Goal: Task Accomplishment & Management: Manage account settings

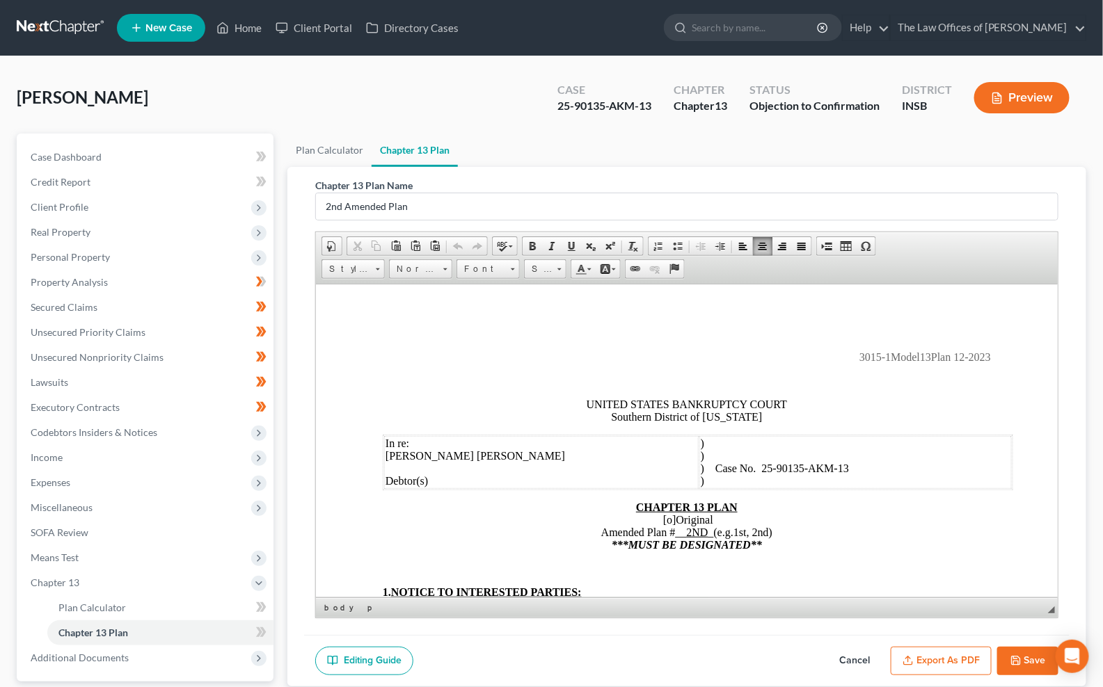
click at [579, 355] on p "3015-1Model13Plan 12-2023" at bounding box center [687, 357] width 608 height 13
click at [444, 362] on p "3015-1Model13Plan 12-2023" at bounding box center [687, 357] width 608 height 13
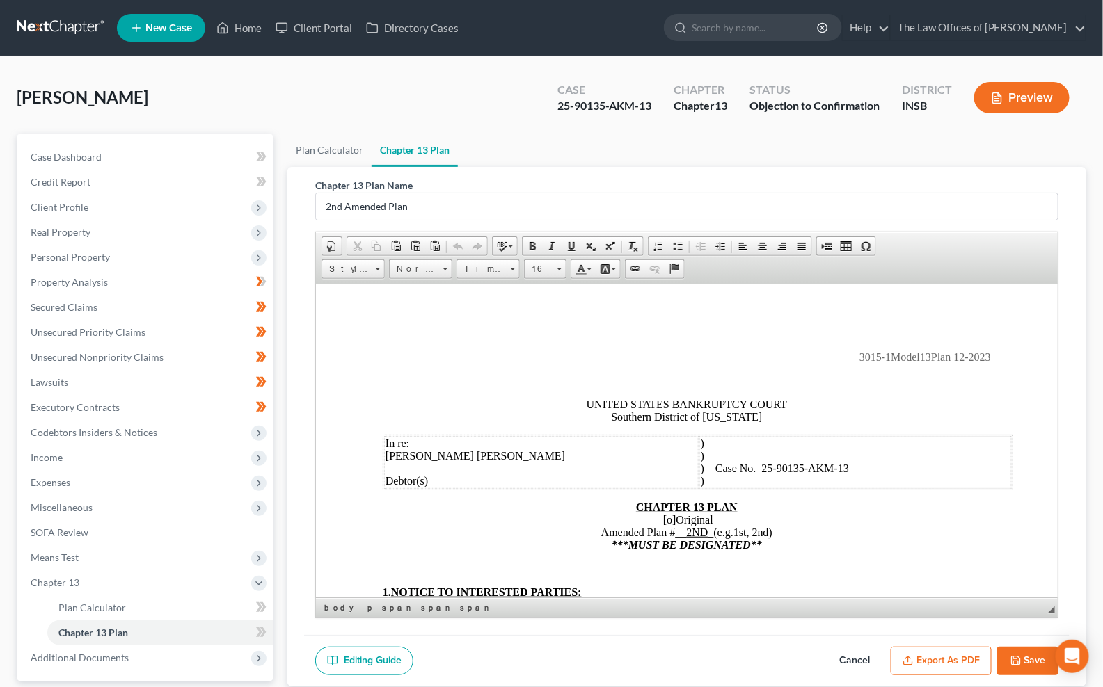
click at [444, 362] on p "3015-1Model13Plan 12-2023" at bounding box center [687, 357] width 608 height 13
click at [435, 376] on p at bounding box center [687, 380] width 608 height 13
click at [436, 375] on p at bounding box center [687, 380] width 608 height 13
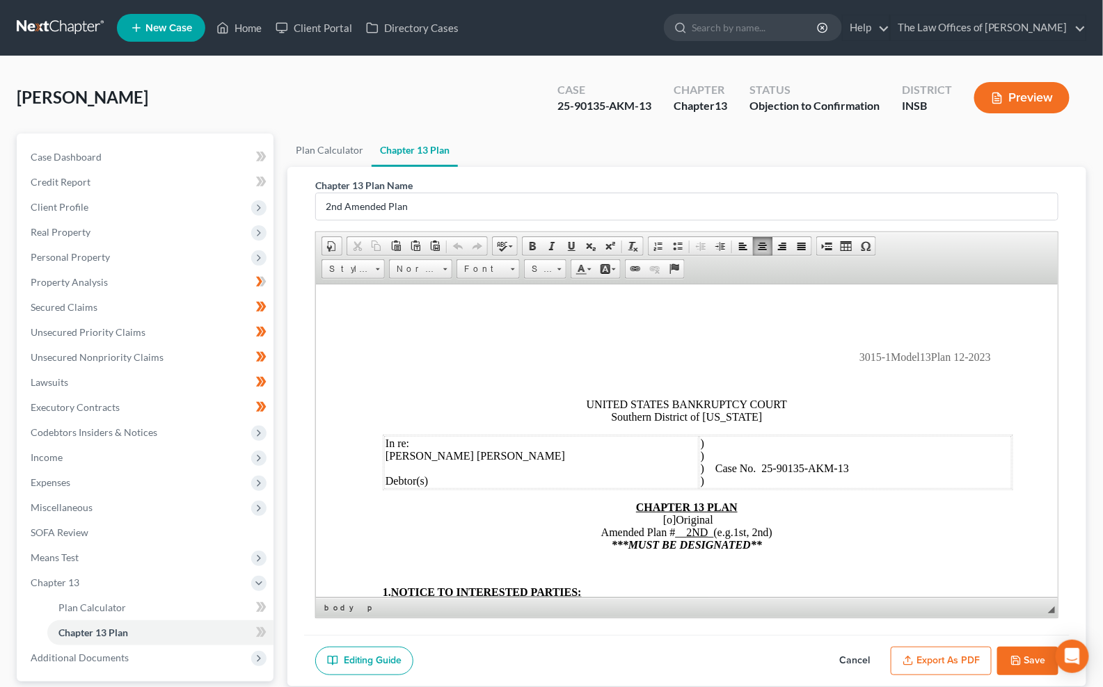
click at [436, 375] on p at bounding box center [687, 380] width 608 height 13
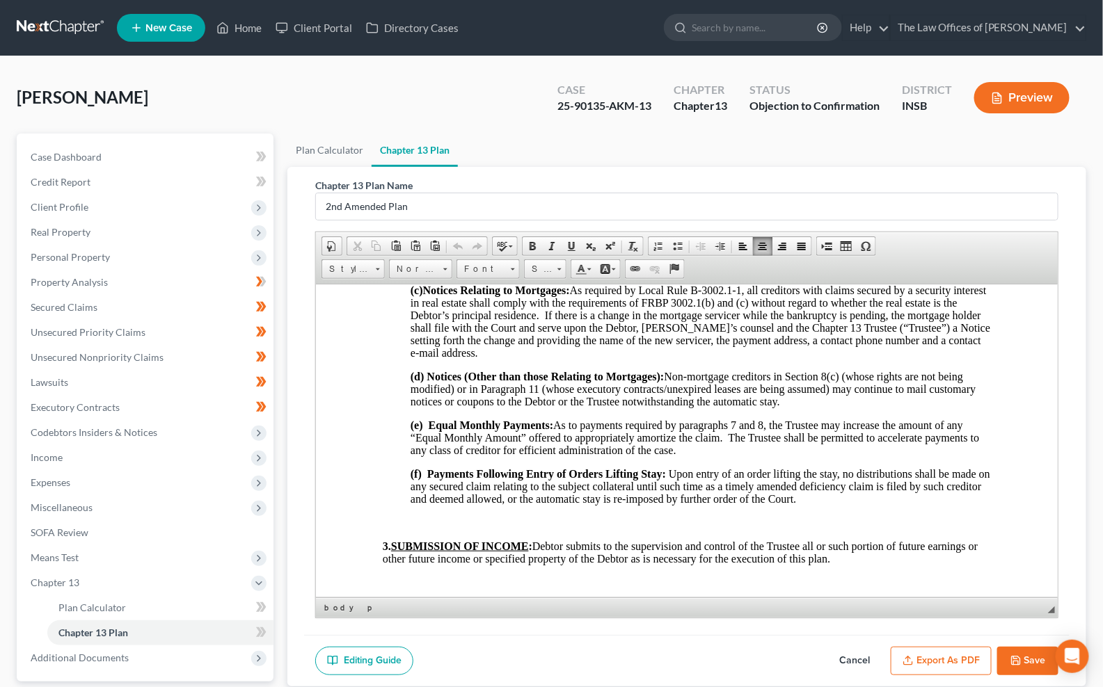
scroll to position [875, 0]
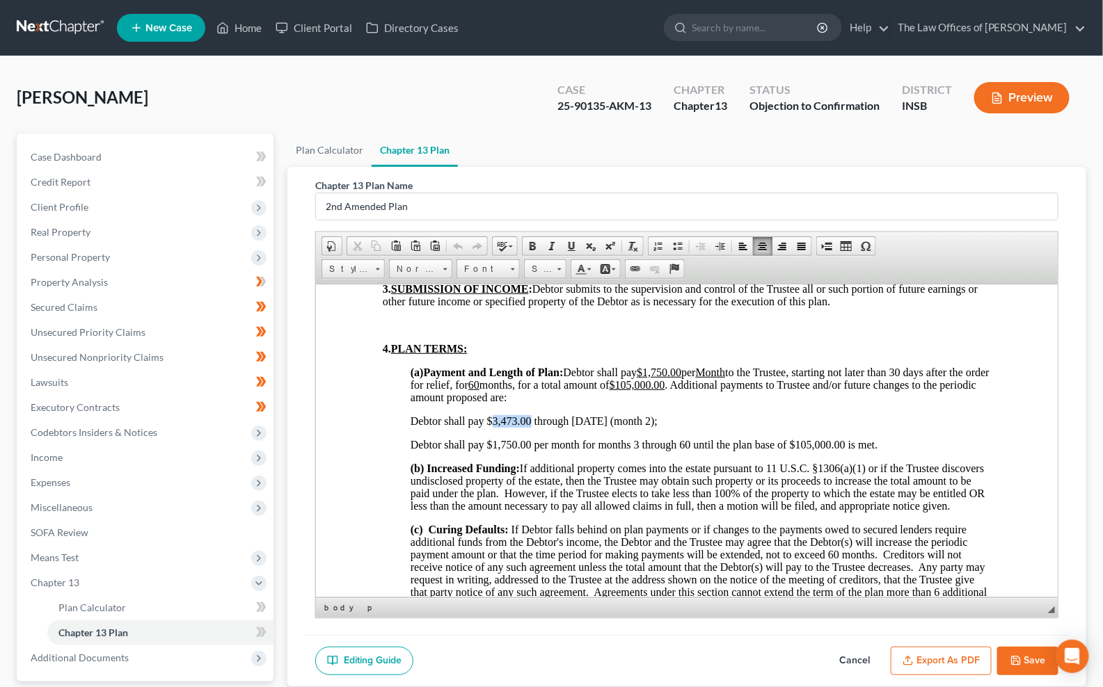
drag, startPoint x: 532, startPoint y: 465, endPoint x: 493, endPoint y: 465, distance: 39.7
click at [493, 427] on span "Debtor shall pay $3,473.00 through 4/16/2025 (month 2);" at bounding box center [533, 421] width 247 height 12
click at [662, 427] on span "Debtor shall pay $10,019.24 through 4/16/2025 (month 2);" at bounding box center [536, 421] width 253 height 12
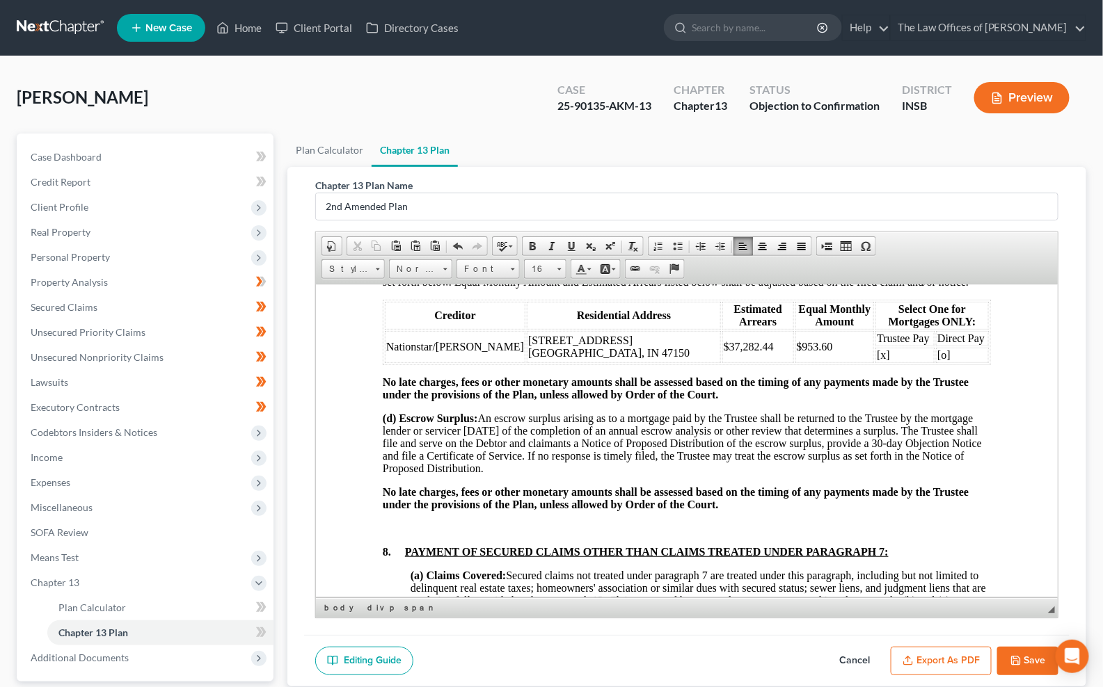
scroll to position [1958, 0]
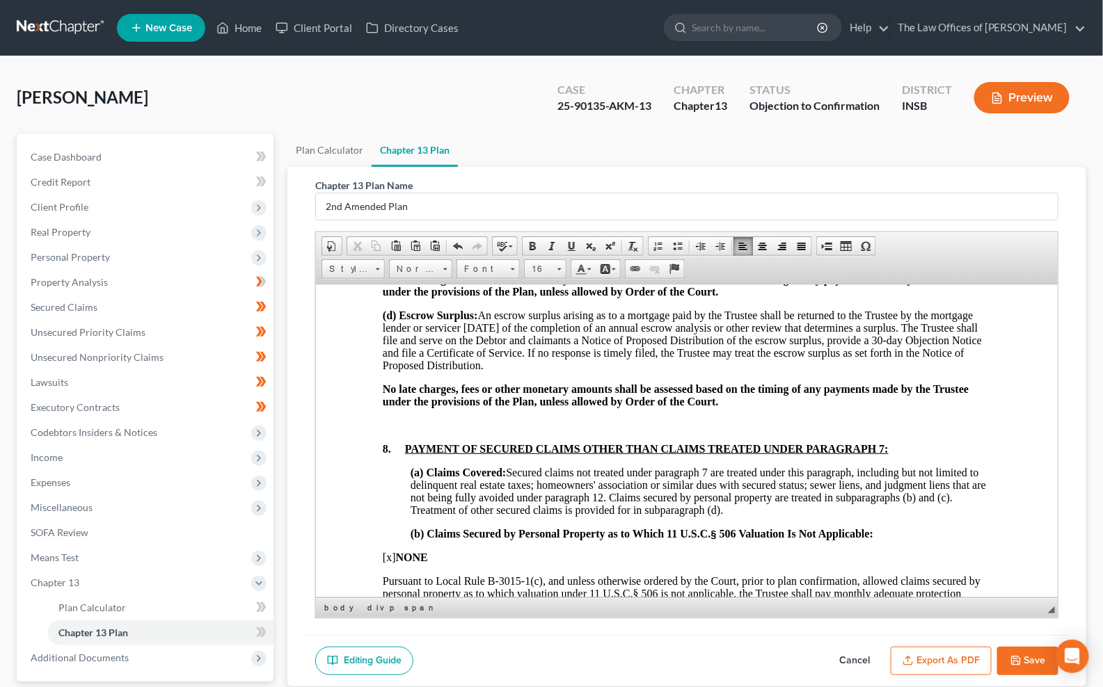
click at [1026, 662] on button "Save" at bounding box center [1027, 661] width 61 height 29
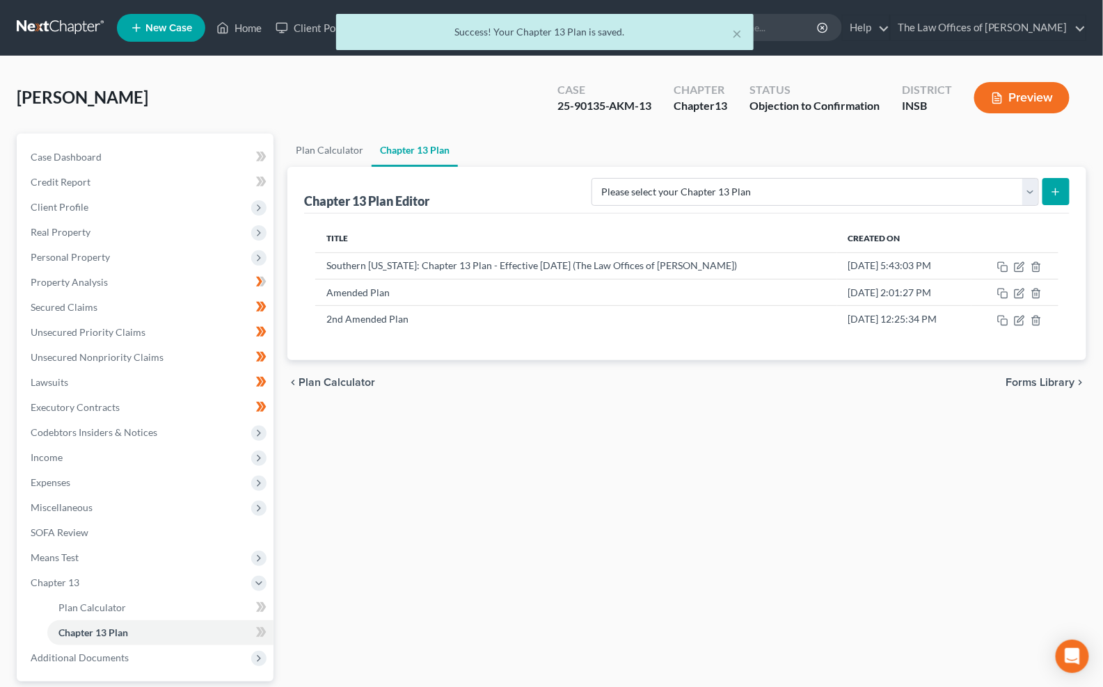
click at [53, 25] on div "× Success! Your Chapter 13 Plan is saved." at bounding box center [544, 35] width 1103 height 43
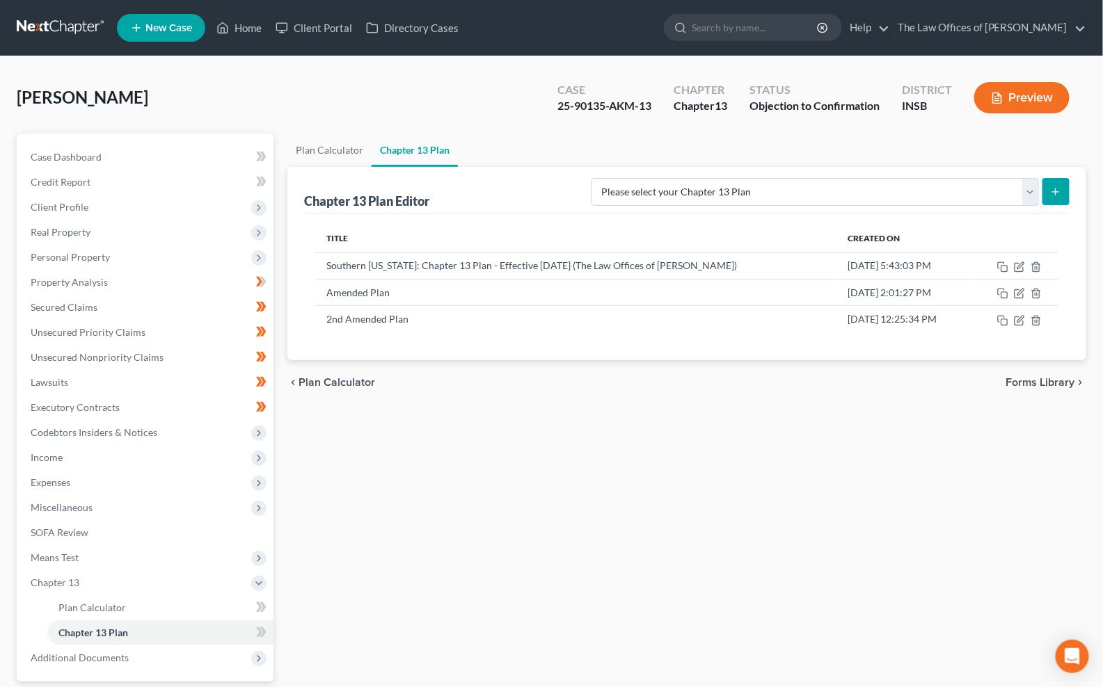
click at [47, 19] on link at bounding box center [61, 27] width 89 height 25
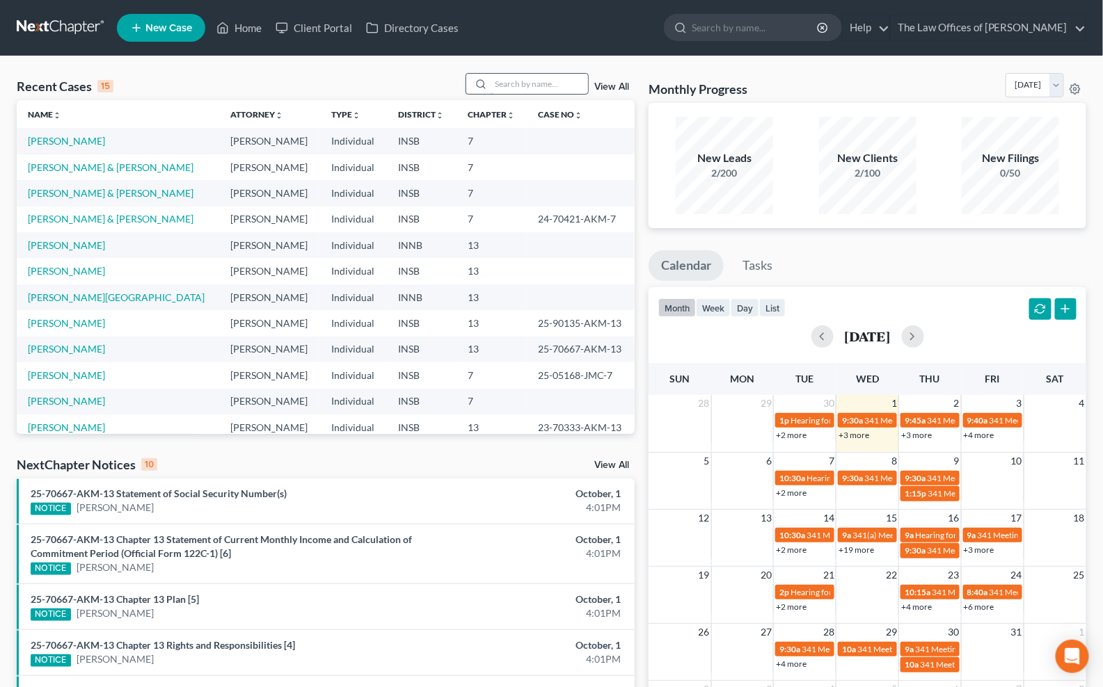
click at [516, 87] on input "search" at bounding box center [539, 84] width 97 height 20
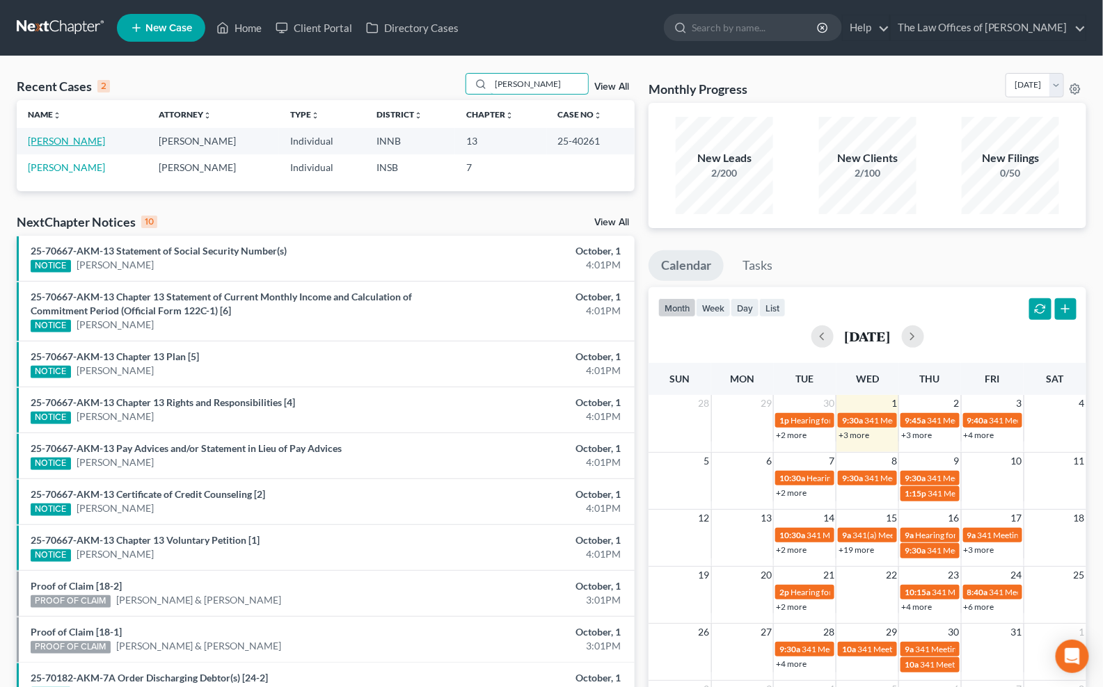
type input "[PERSON_NAME]"
click at [74, 146] on link "[PERSON_NAME]" at bounding box center [66, 141] width 77 height 12
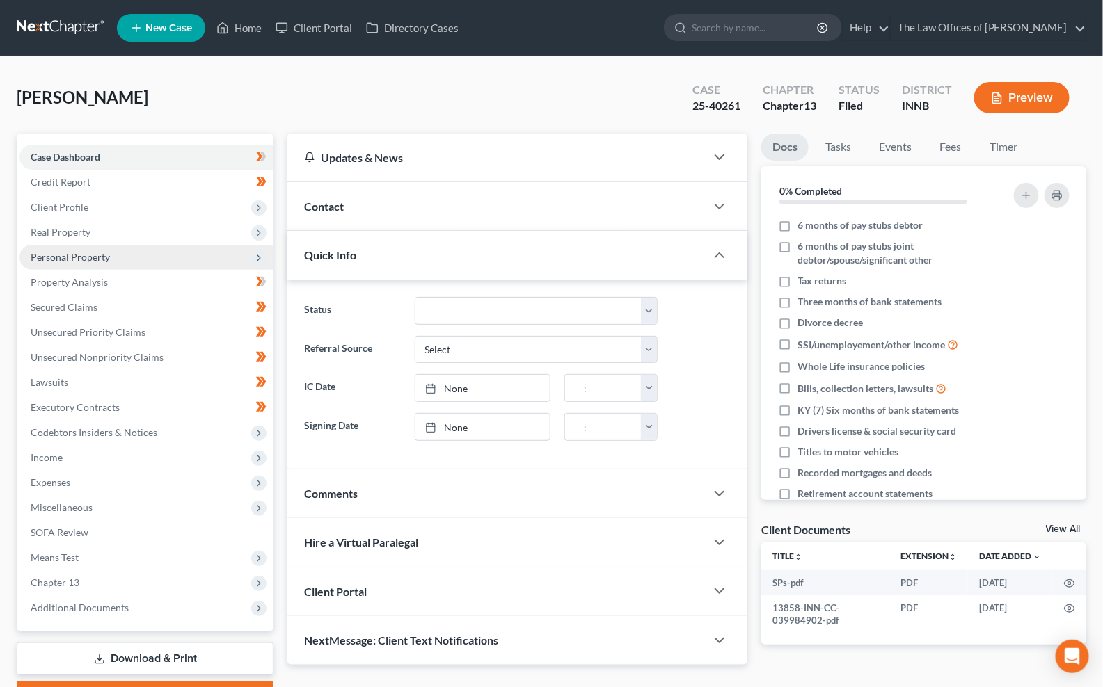
click at [59, 255] on span "Personal Property" at bounding box center [70, 257] width 79 height 12
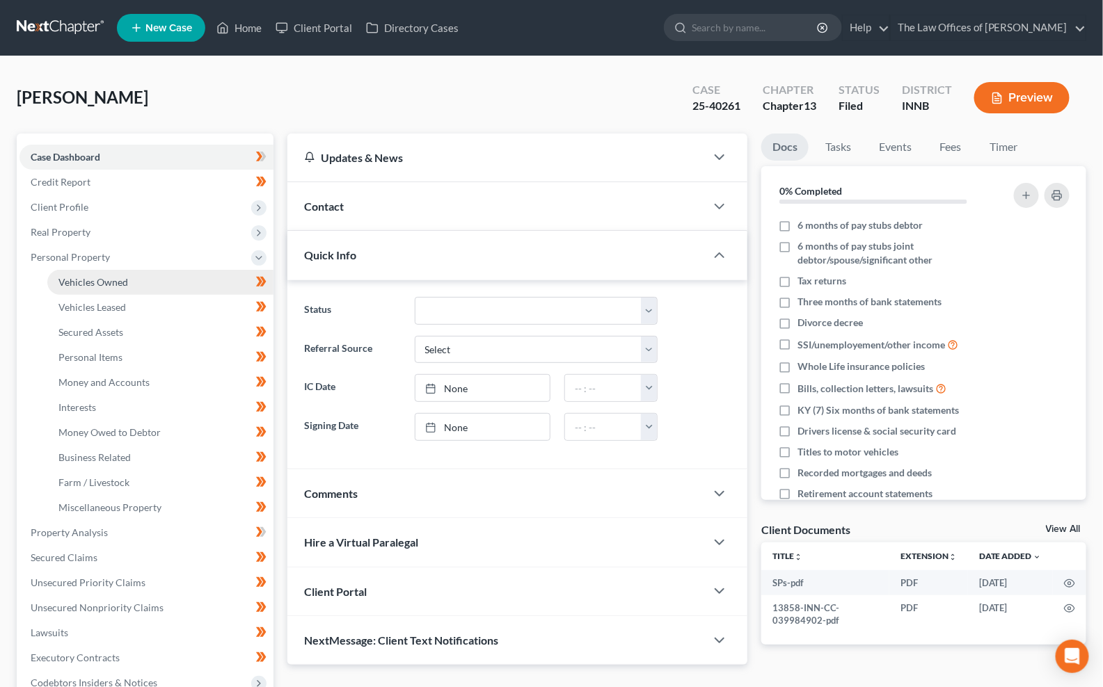
click at [79, 276] on span "Vehicles Owned" at bounding box center [93, 282] width 70 height 12
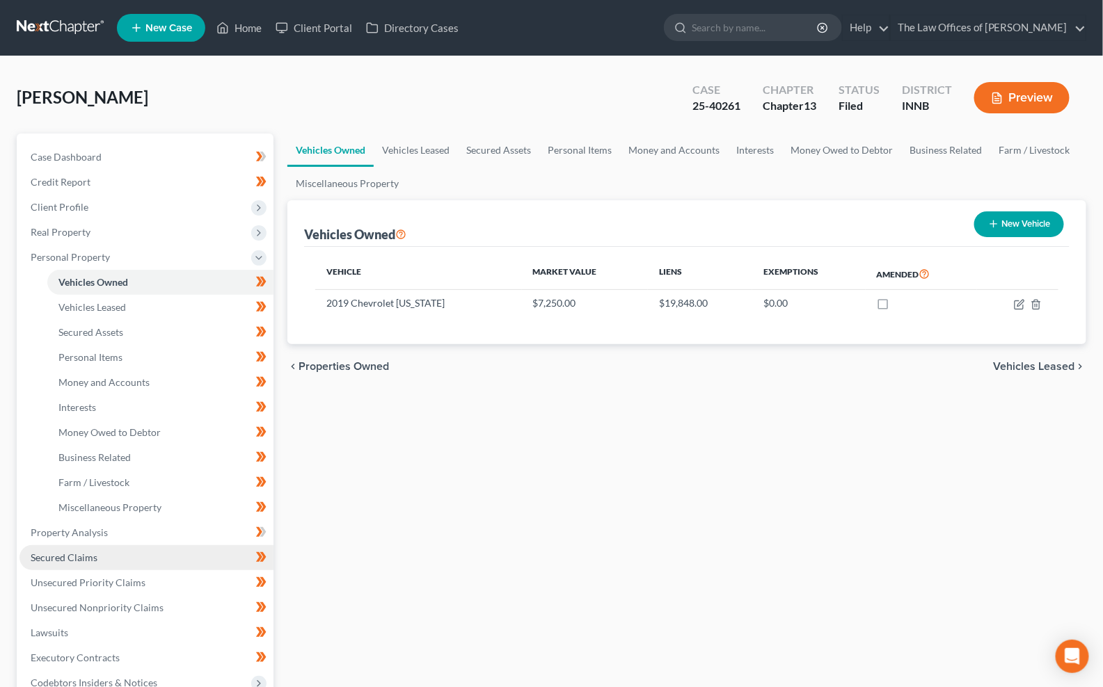
click at [79, 561] on span "Secured Claims" at bounding box center [64, 558] width 67 height 12
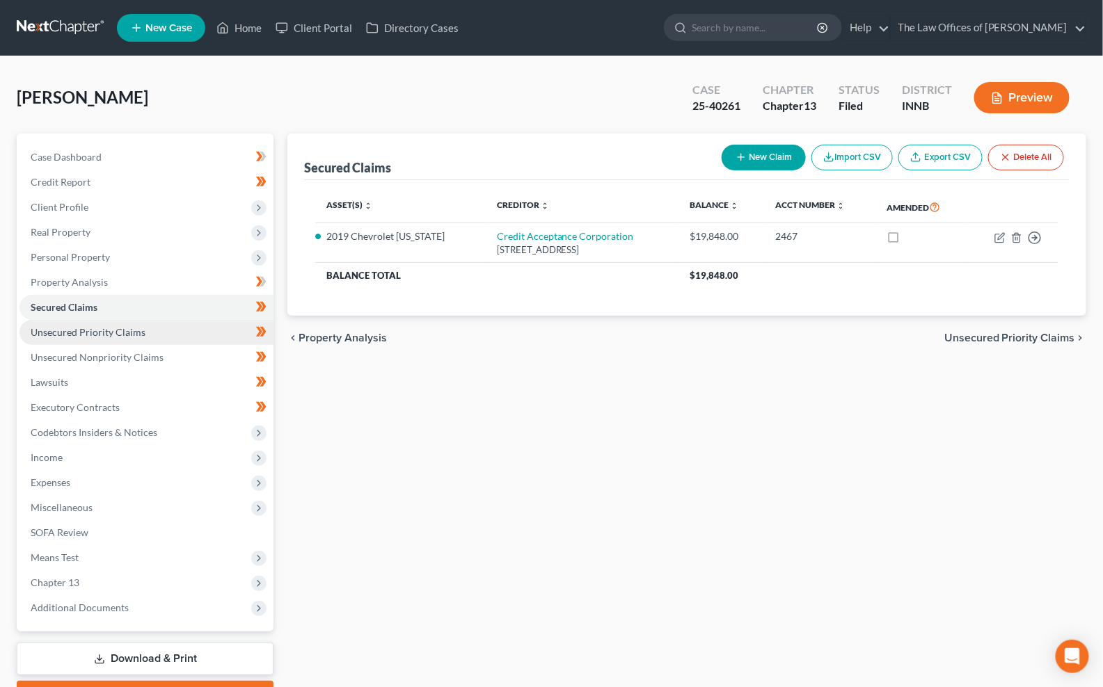
click at [83, 330] on span "Unsecured Priority Claims" at bounding box center [88, 332] width 115 height 12
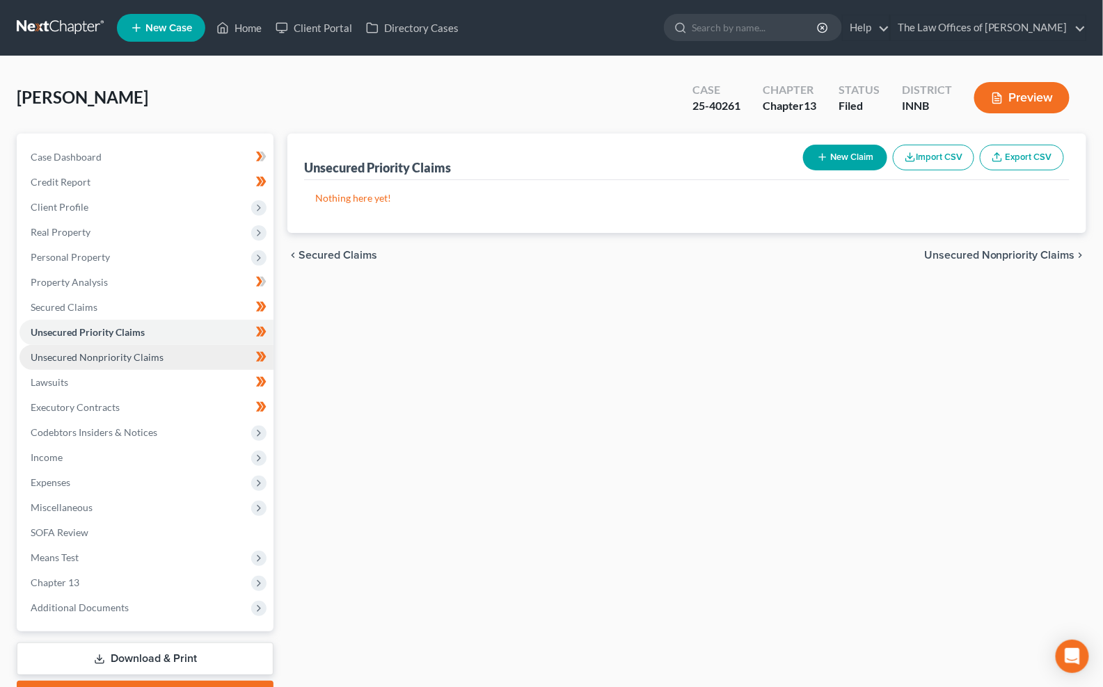
click at [82, 359] on span "Unsecured Nonpriority Claims" at bounding box center [97, 357] width 133 height 12
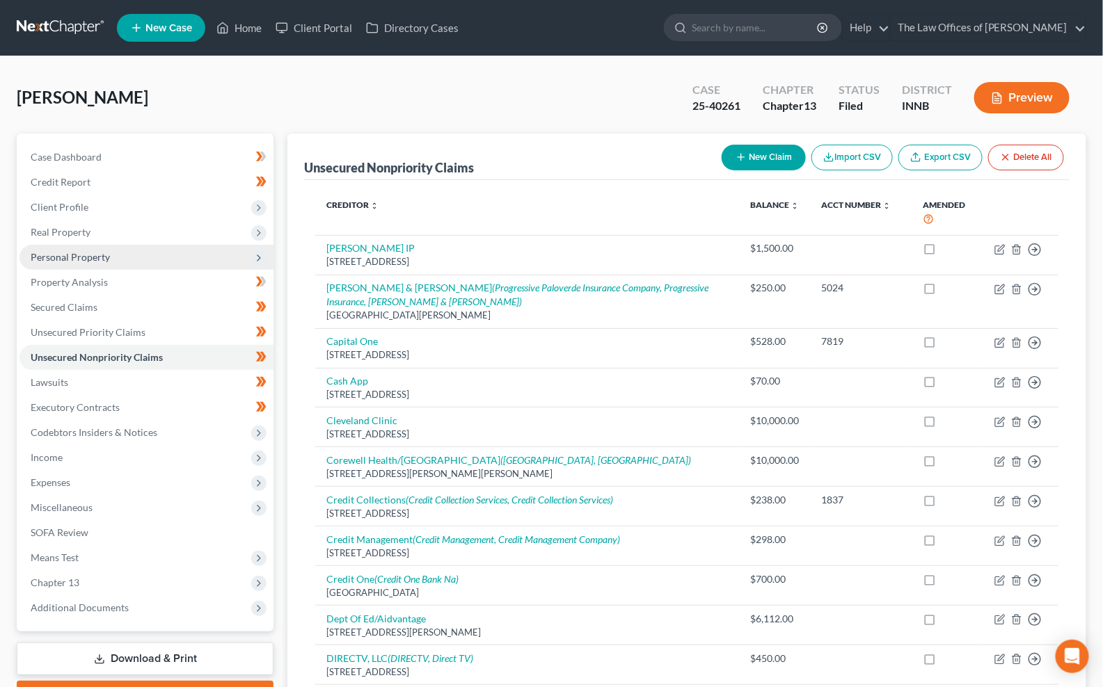
click at [77, 251] on span "Personal Property" at bounding box center [70, 257] width 79 height 12
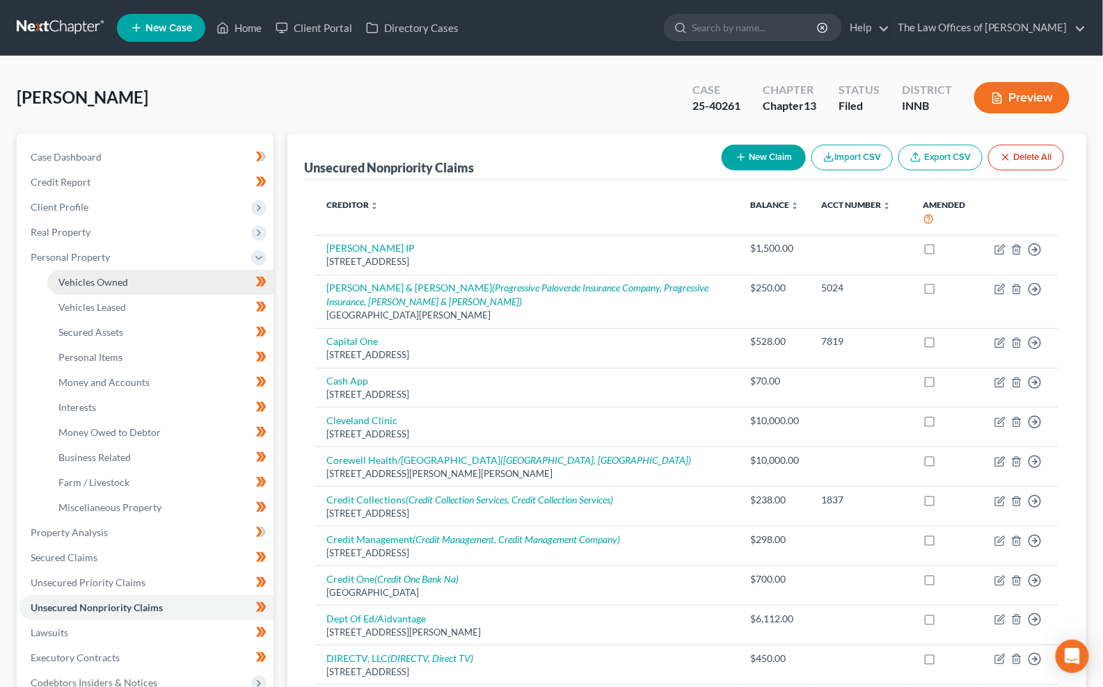
click at [92, 280] on span "Vehicles Owned" at bounding box center [93, 282] width 70 height 12
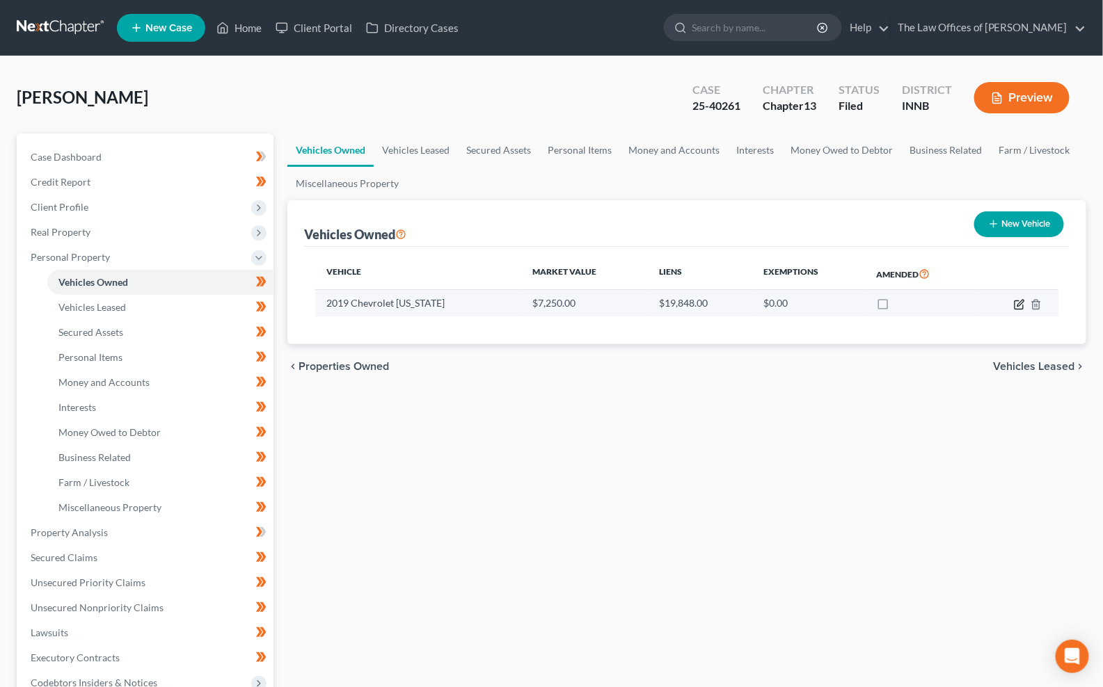
click at [1020, 305] on icon "button" at bounding box center [1019, 304] width 11 height 11
select select "0"
select select "7"
select select "2"
select select "0"
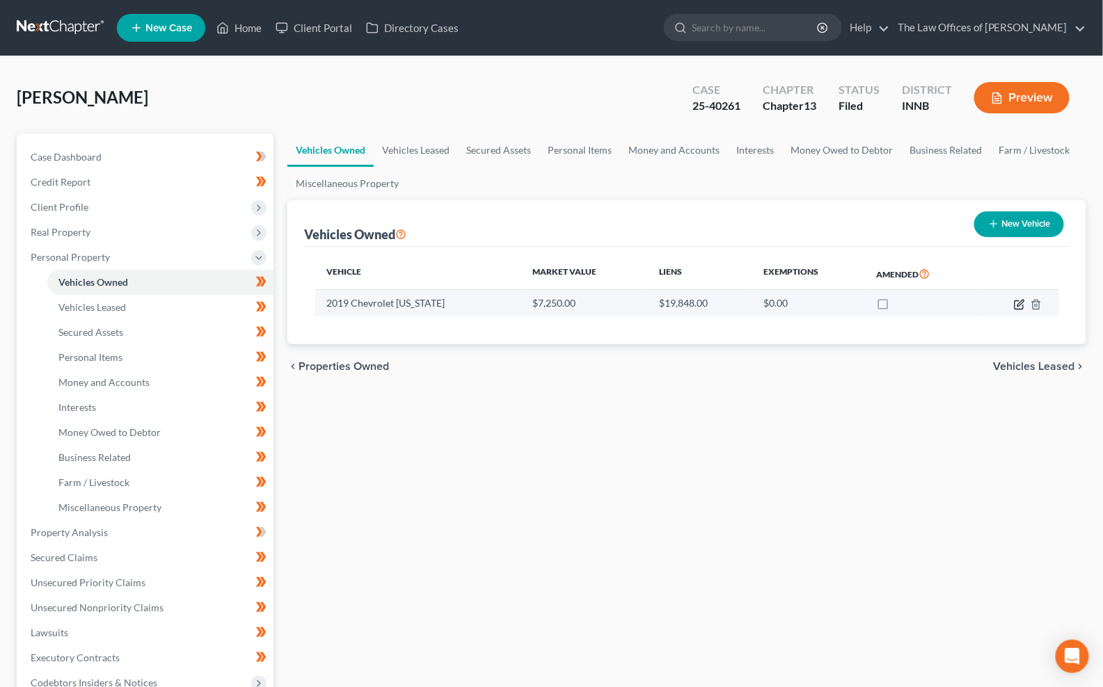
select select "23"
select select "0"
select select "2"
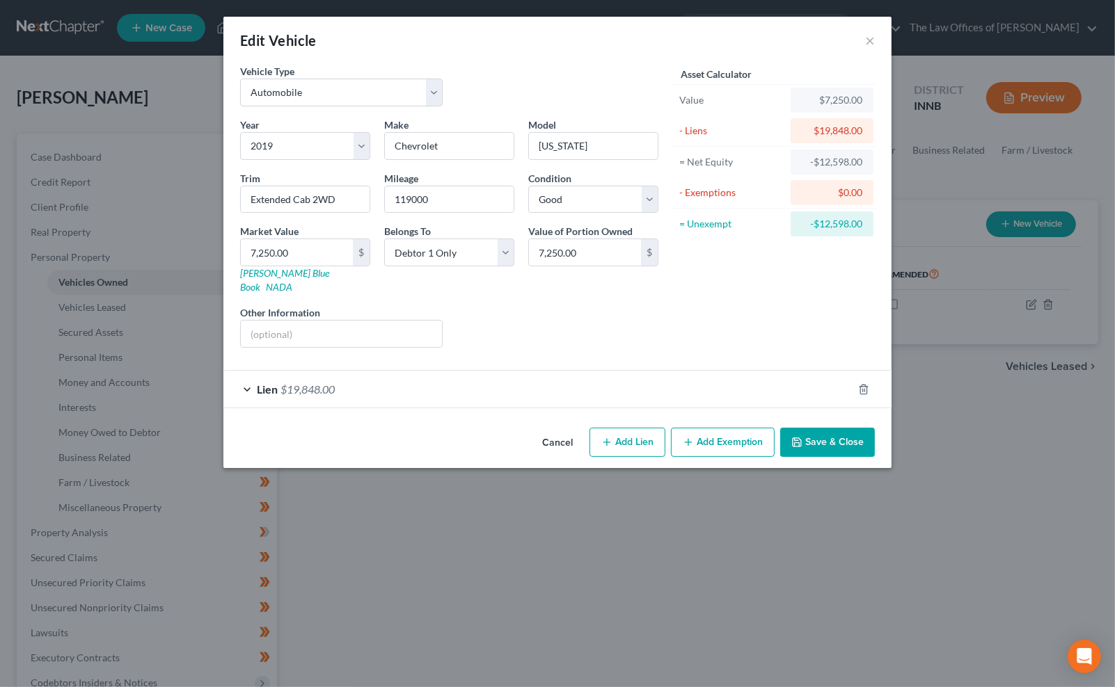
click at [421, 376] on div "Lien $19,848.00" at bounding box center [537, 389] width 629 height 37
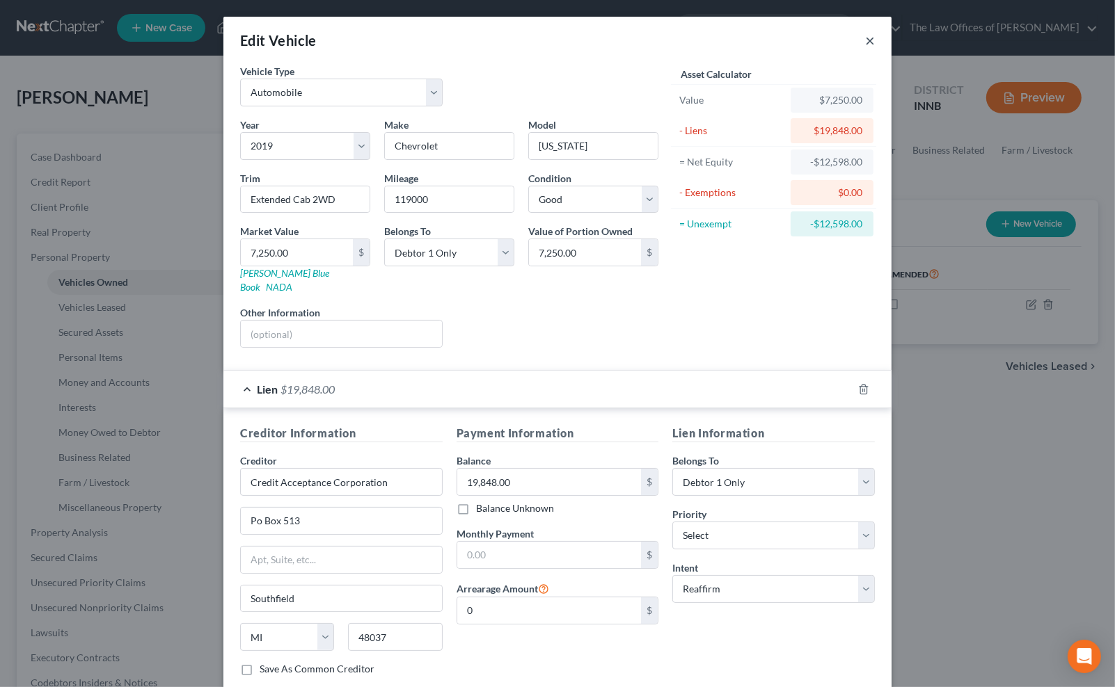
click at [865, 40] on button "×" at bounding box center [870, 40] width 10 height 17
